Goal: Transaction & Acquisition: Purchase product/service

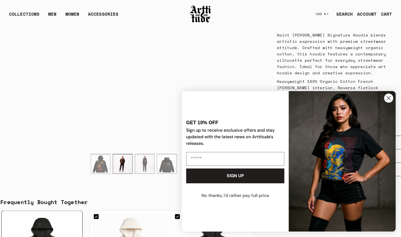
scroll to position [248, 0]
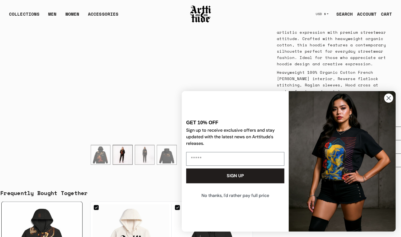
click at [386, 99] on circle "Close dialog" at bounding box center [388, 97] width 9 height 9
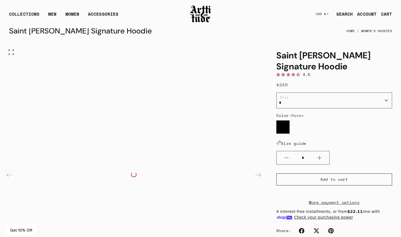
scroll to position [0, 0]
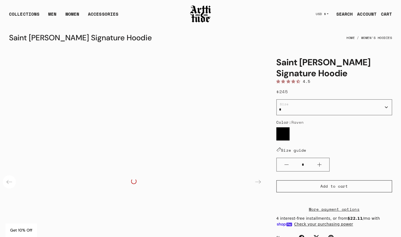
click at [5, 186] on div "Previous slide" at bounding box center [9, 181] width 13 height 13
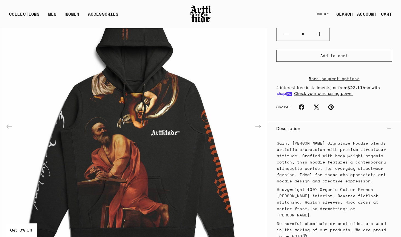
scroll to position [147, 0]
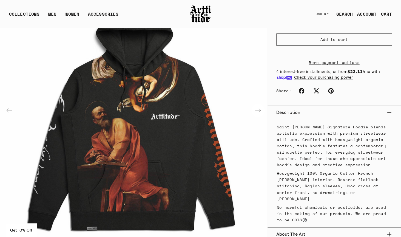
click at [257, 109] on div "Next slide" at bounding box center [257, 110] width 13 height 13
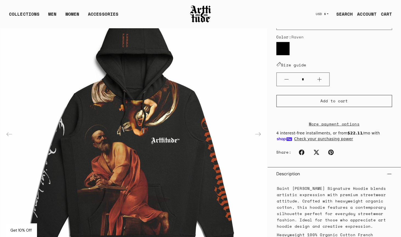
scroll to position [75, 0]
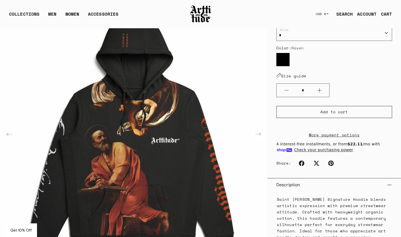
click at [259, 132] on div "Next slide" at bounding box center [257, 134] width 13 height 13
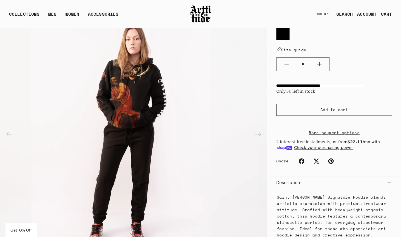
scroll to position [102, 0]
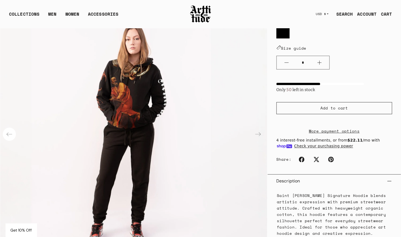
click at [12, 135] on div "Previous slide" at bounding box center [9, 134] width 13 height 13
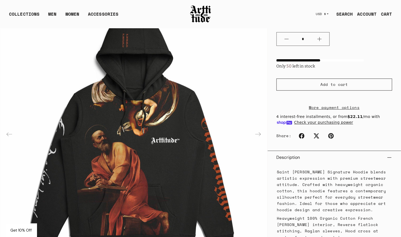
scroll to position [127, 0]
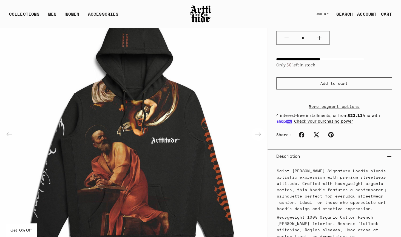
click at [258, 132] on div "Next slide" at bounding box center [257, 134] width 13 height 13
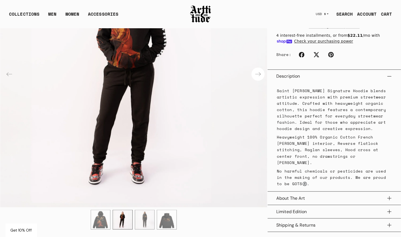
click at [260, 72] on div "Next slide" at bounding box center [257, 73] width 13 height 13
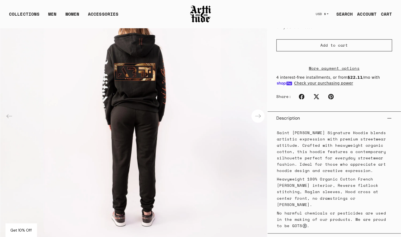
scroll to position [115, 0]
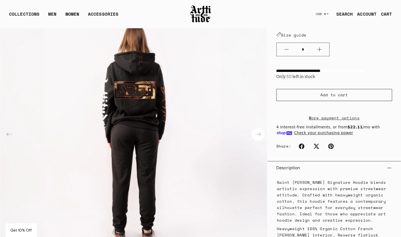
click at [260, 135] on div "Next slide" at bounding box center [257, 134] width 13 height 13
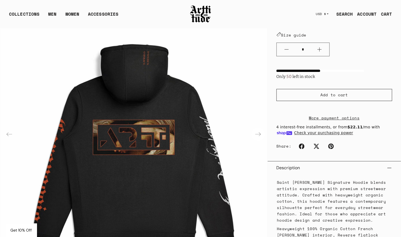
click at [260, 135] on div "Next slide" at bounding box center [257, 134] width 13 height 13
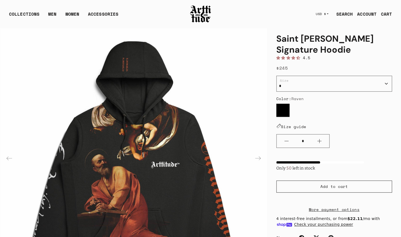
scroll to position [0, 0]
